Goal: Task Accomplishment & Management: Manage account settings

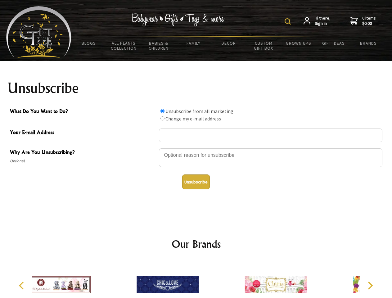
click at [289, 21] on img at bounding box center [288, 21] width 6 height 6
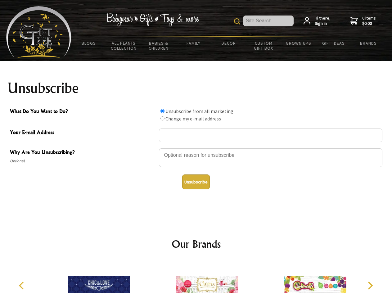
click at [196, 148] on div at bounding box center [271, 159] width 224 height 22
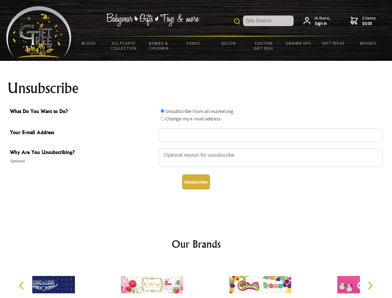
click at [162, 111] on input "What Do You Want to Do?" at bounding box center [163, 111] width 4 height 4
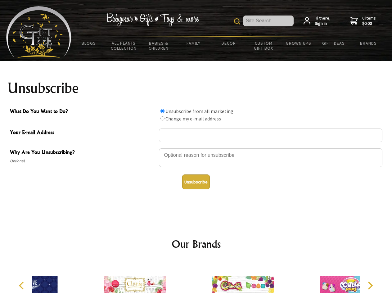
click at [162, 118] on input "What Do You Want to Do?" at bounding box center [163, 118] width 4 height 4
radio input "true"
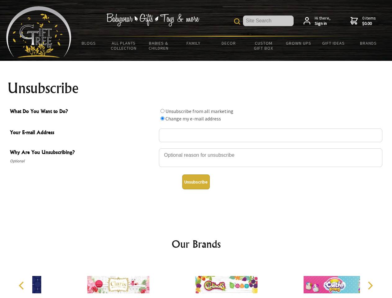
click at [196, 182] on button "Unsubscribe" at bounding box center [196, 182] width 28 height 15
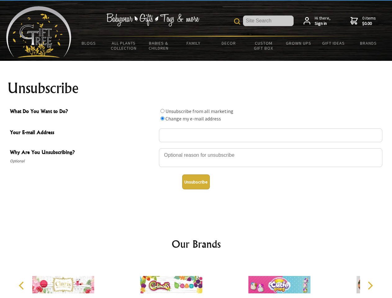
click at [22, 286] on icon "Previous" at bounding box center [22, 286] width 8 height 8
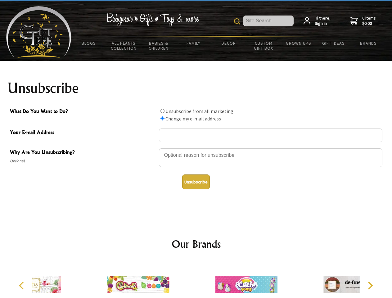
click at [370, 286] on icon "Next" at bounding box center [370, 286] width 8 height 8
